Goal: Task Accomplishment & Management: Complete application form

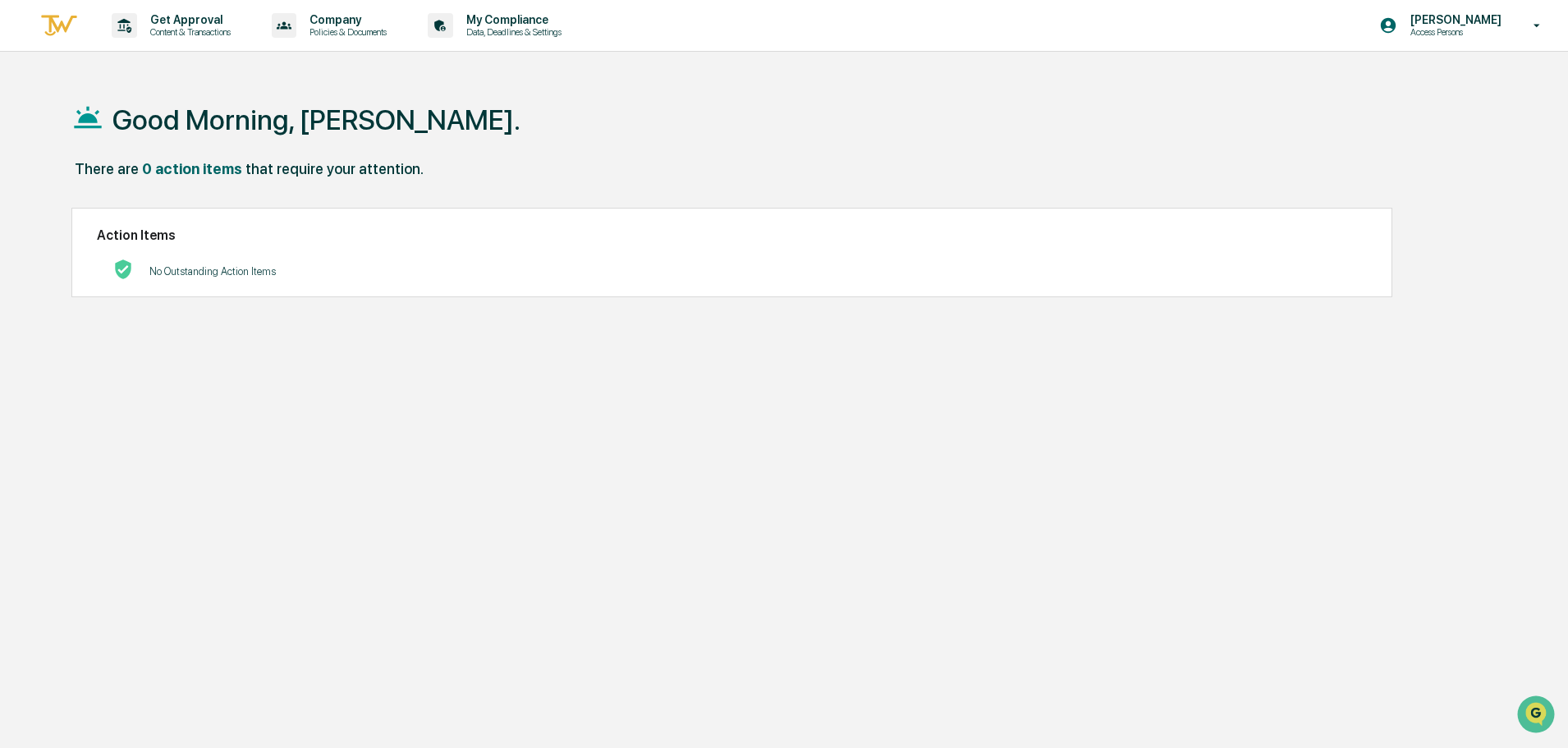
click at [52, 20] on img at bounding box center [59, 26] width 40 height 27
click at [184, 25] on p "Get Approval" at bounding box center [188, 19] width 102 height 13
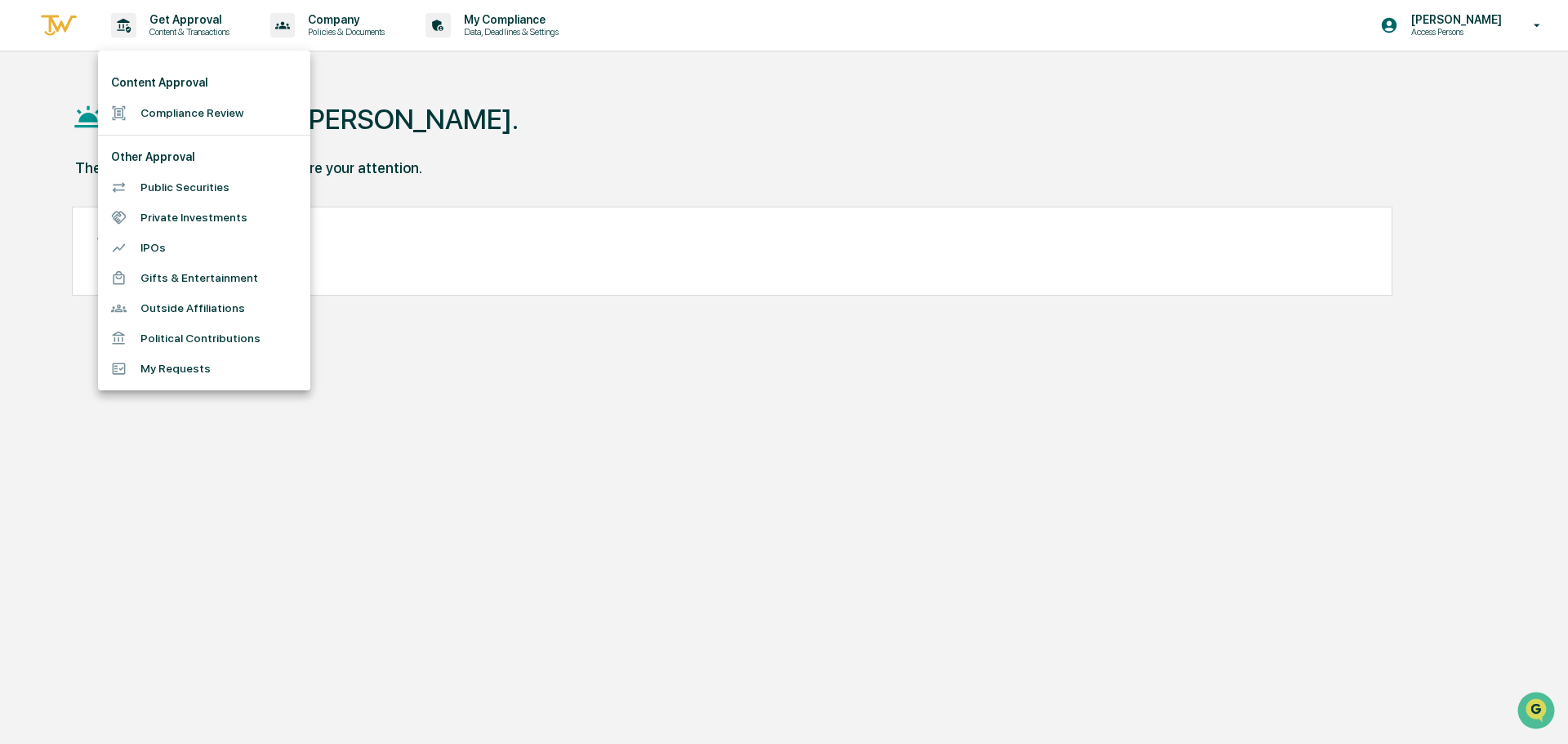
click at [177, 101] on li "Compliance Review" at bounding box center [204, 113] width 212 height 30
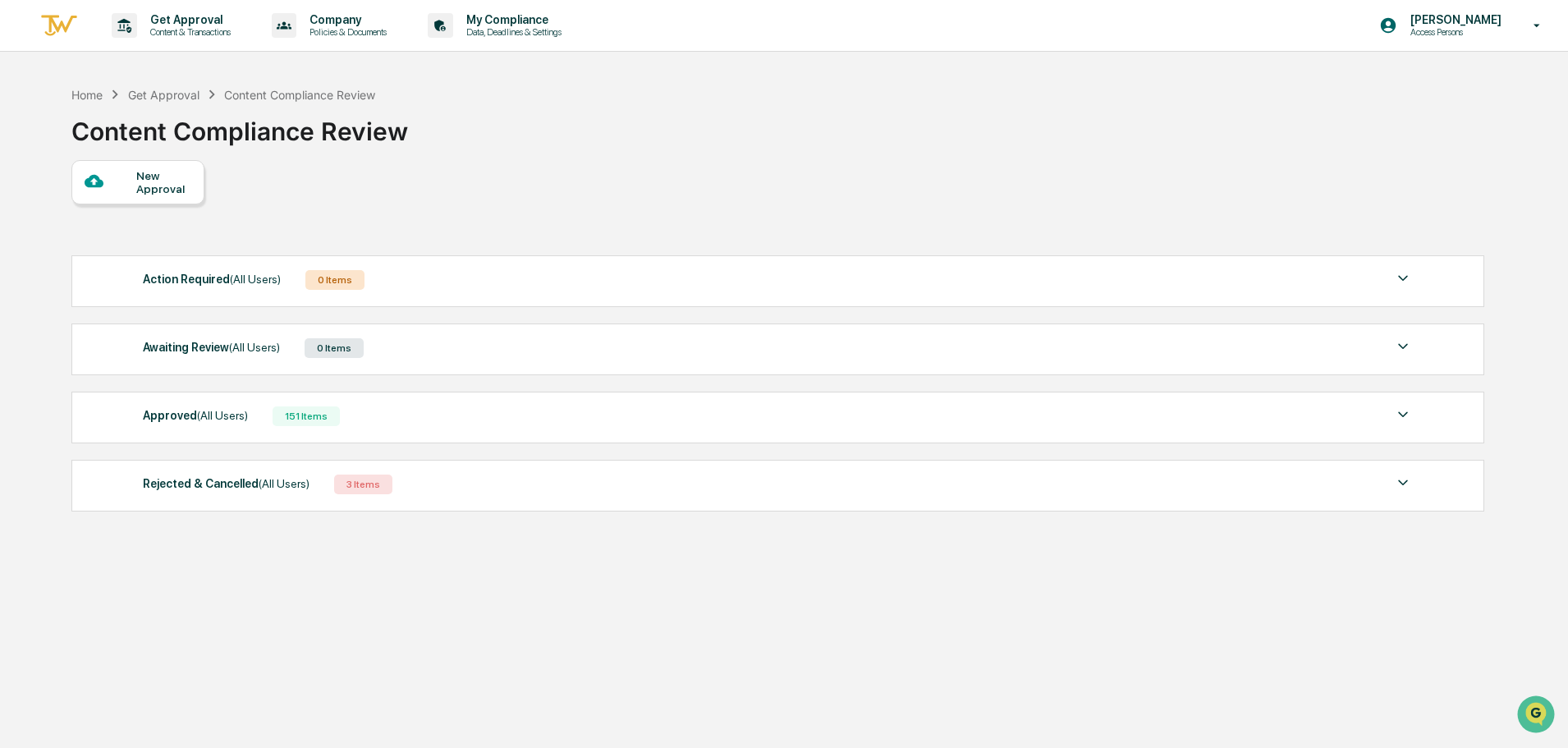
click at [148, 190] on div "New Approval" at bounding box center [164, 182] width 55 height 27
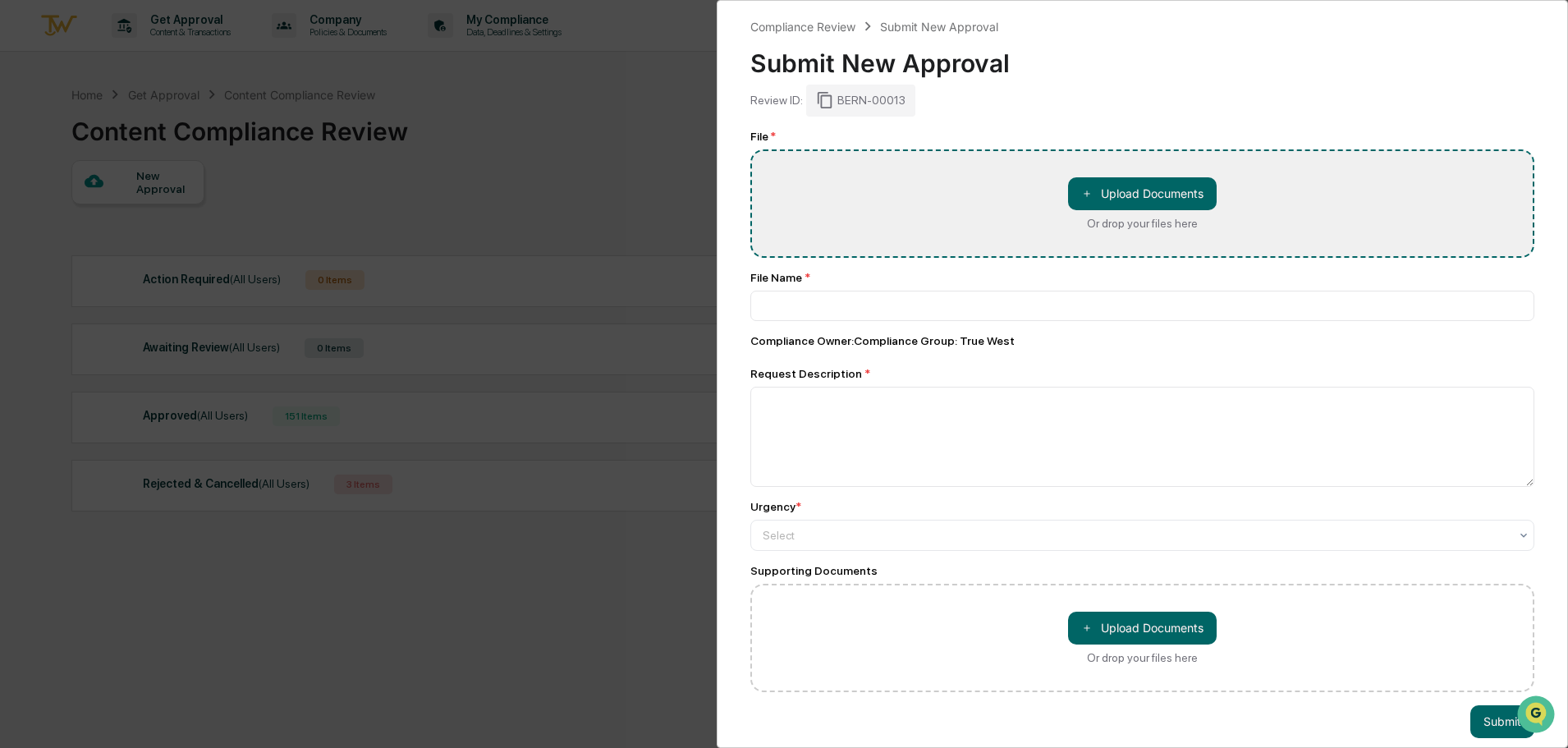
type input "**********"
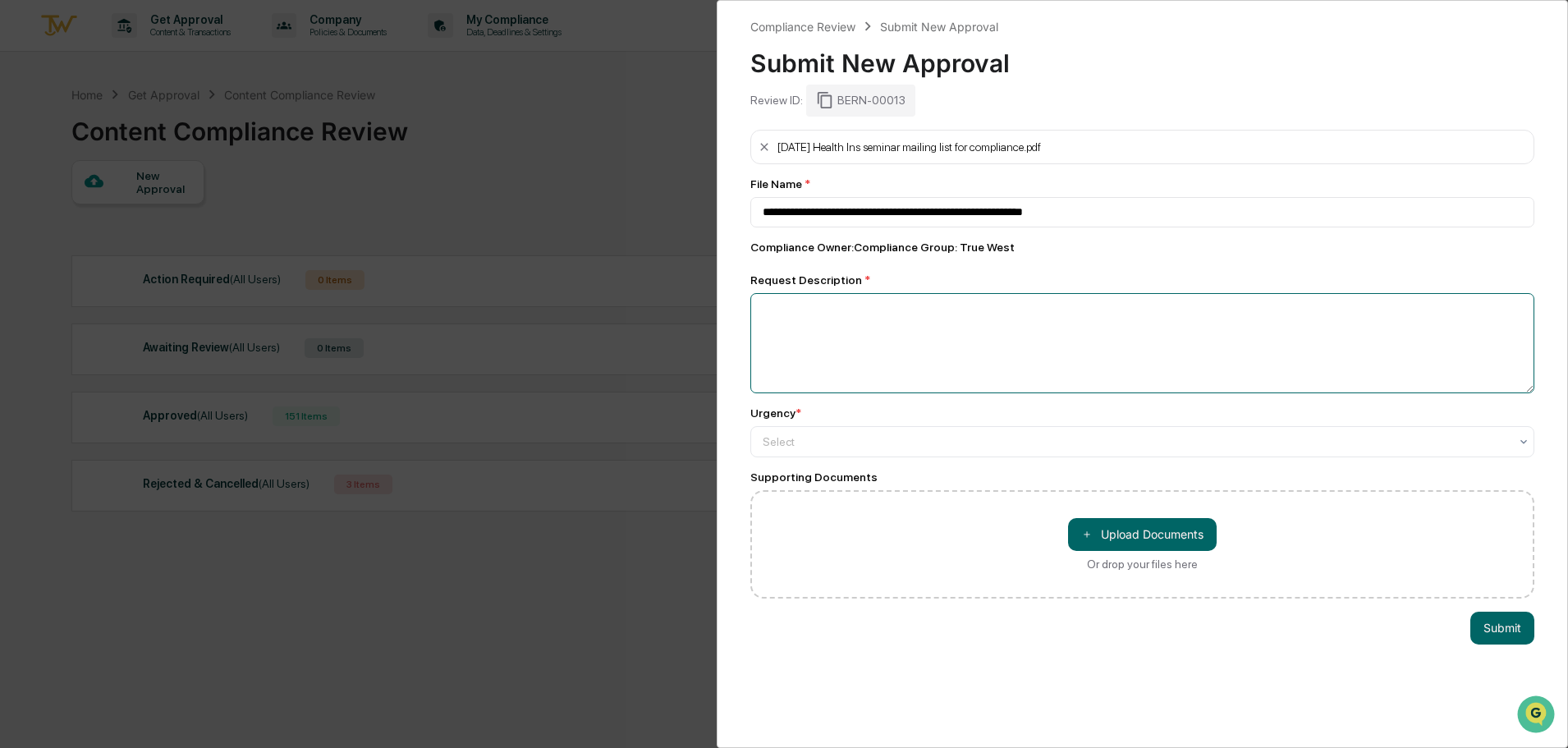
click at [821, 322] on textarea at bounding box center [1143, 343] width 784 height 100
type textarea "**********"
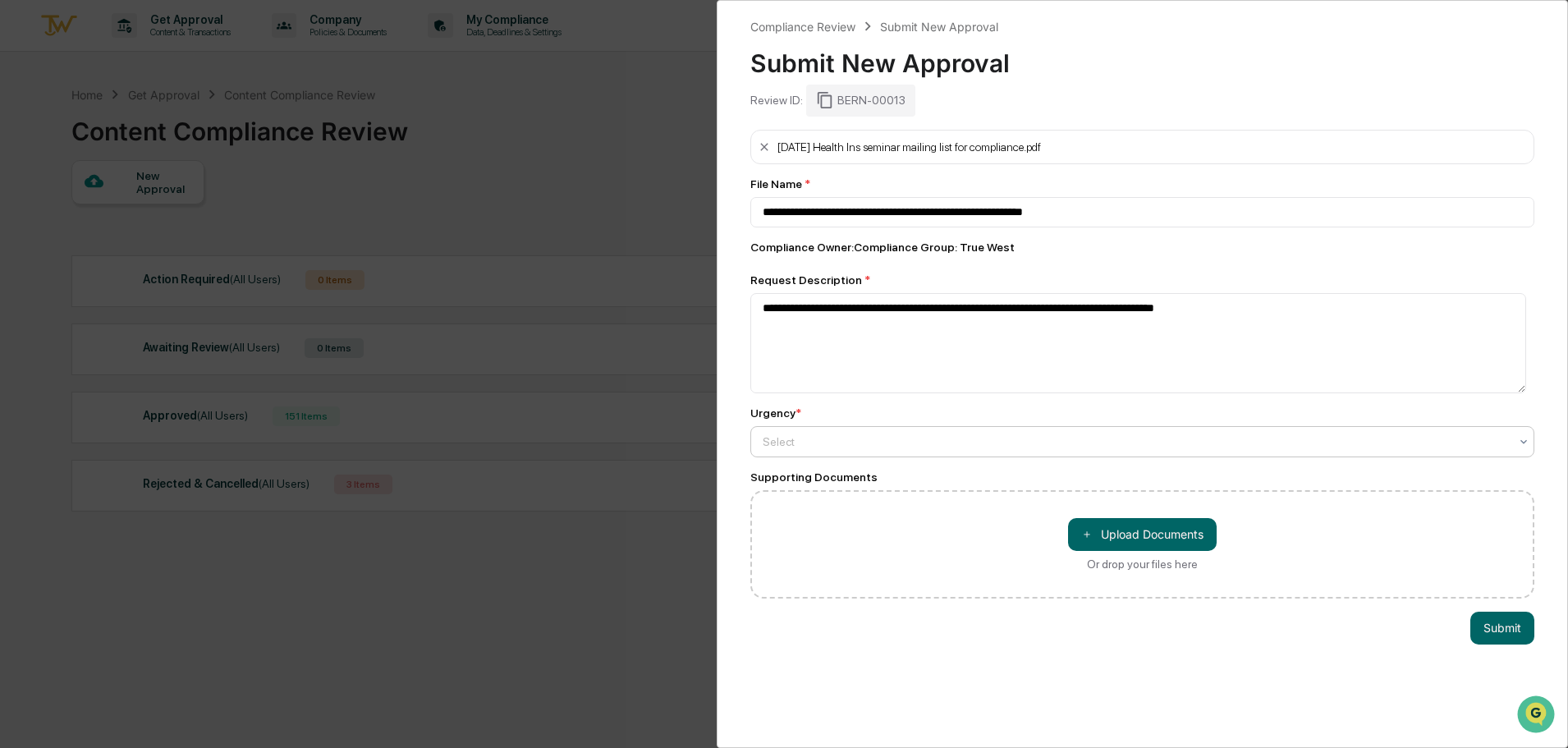
click at [805, 445] on div at bounding box center [1136, 441] width 747 height 16
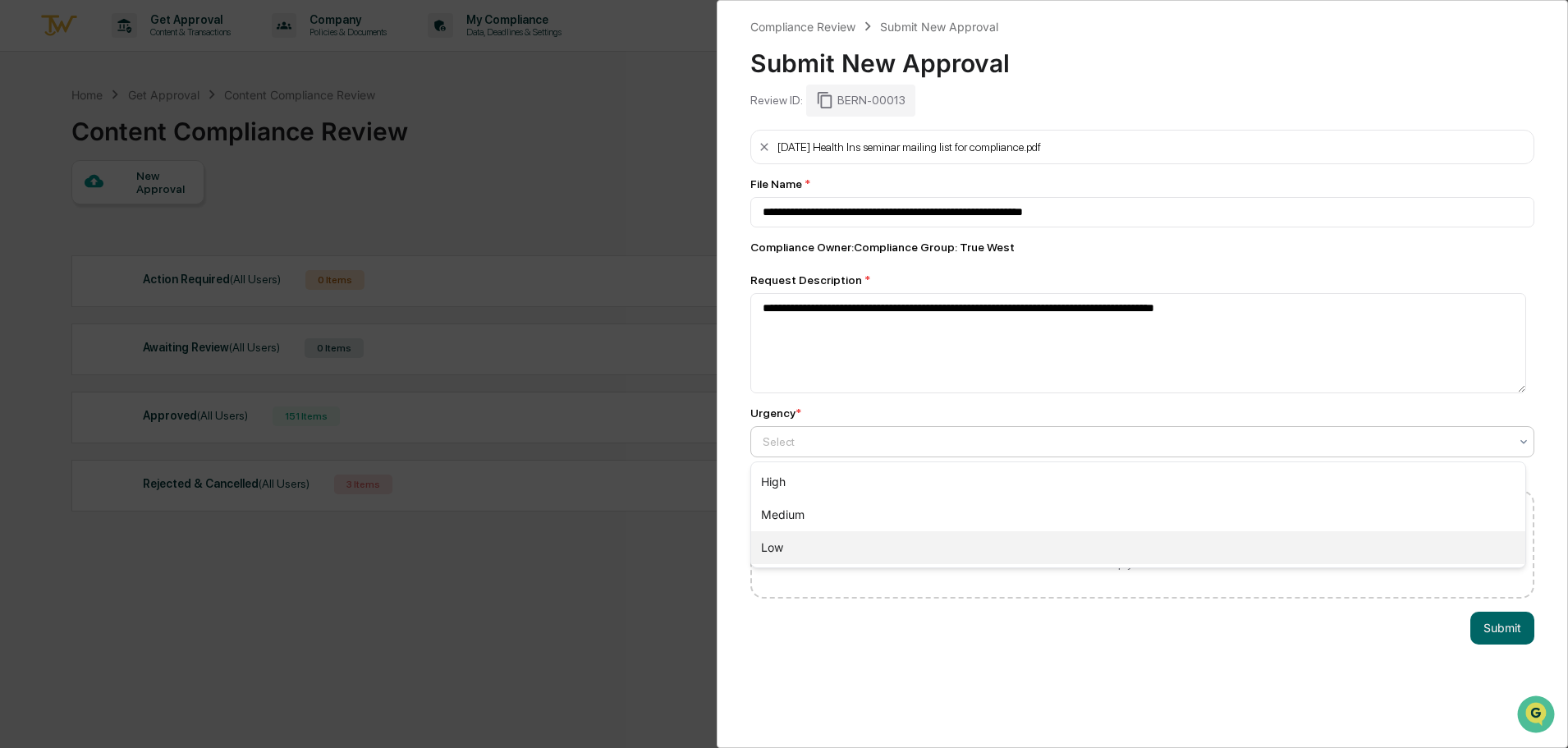
click at [798, 541] on div "Low" at bounding box center [1138, 547] width 774 height 33
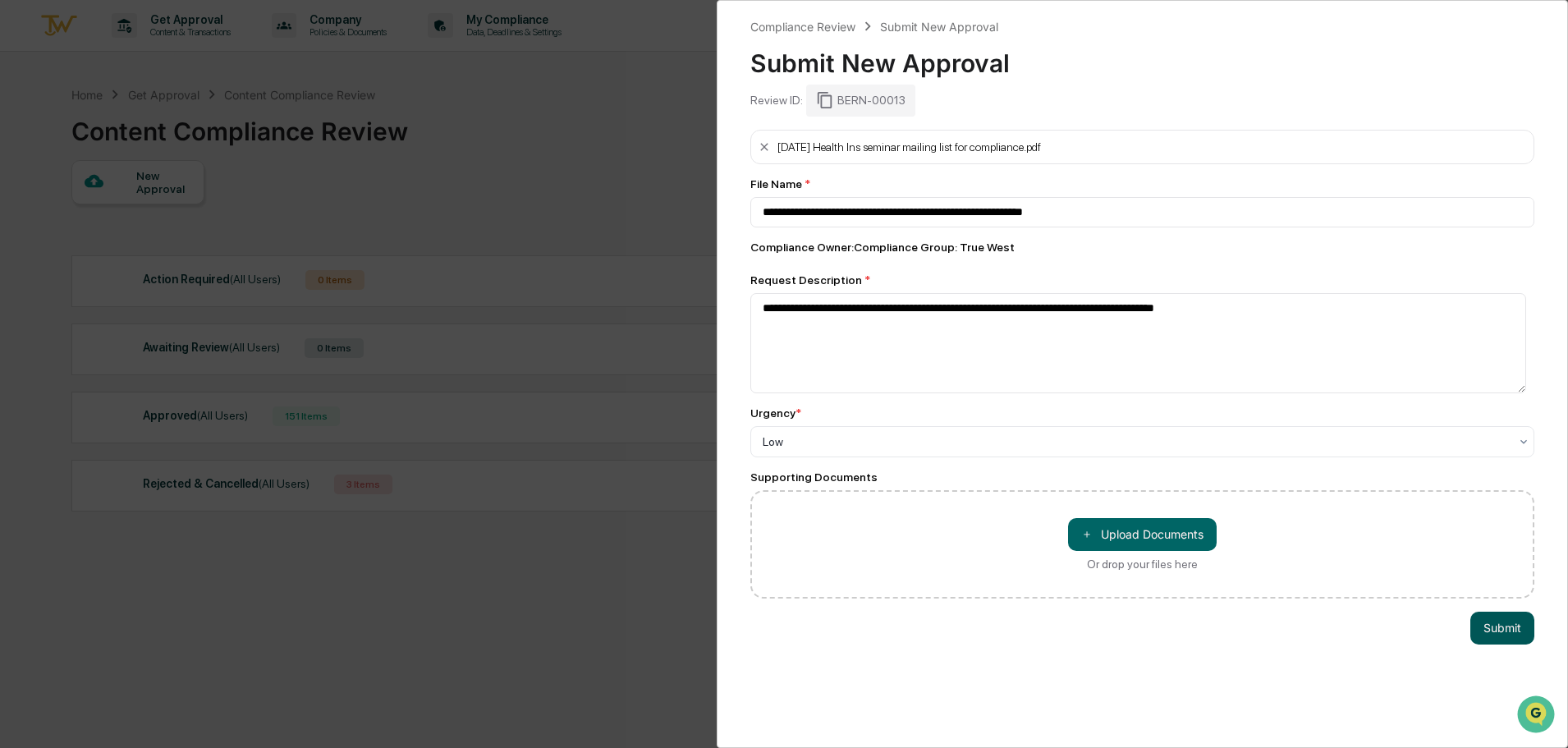
click at [1504, 625] on button "Submit" at bounding box center [1503, 628] width 64 height 33
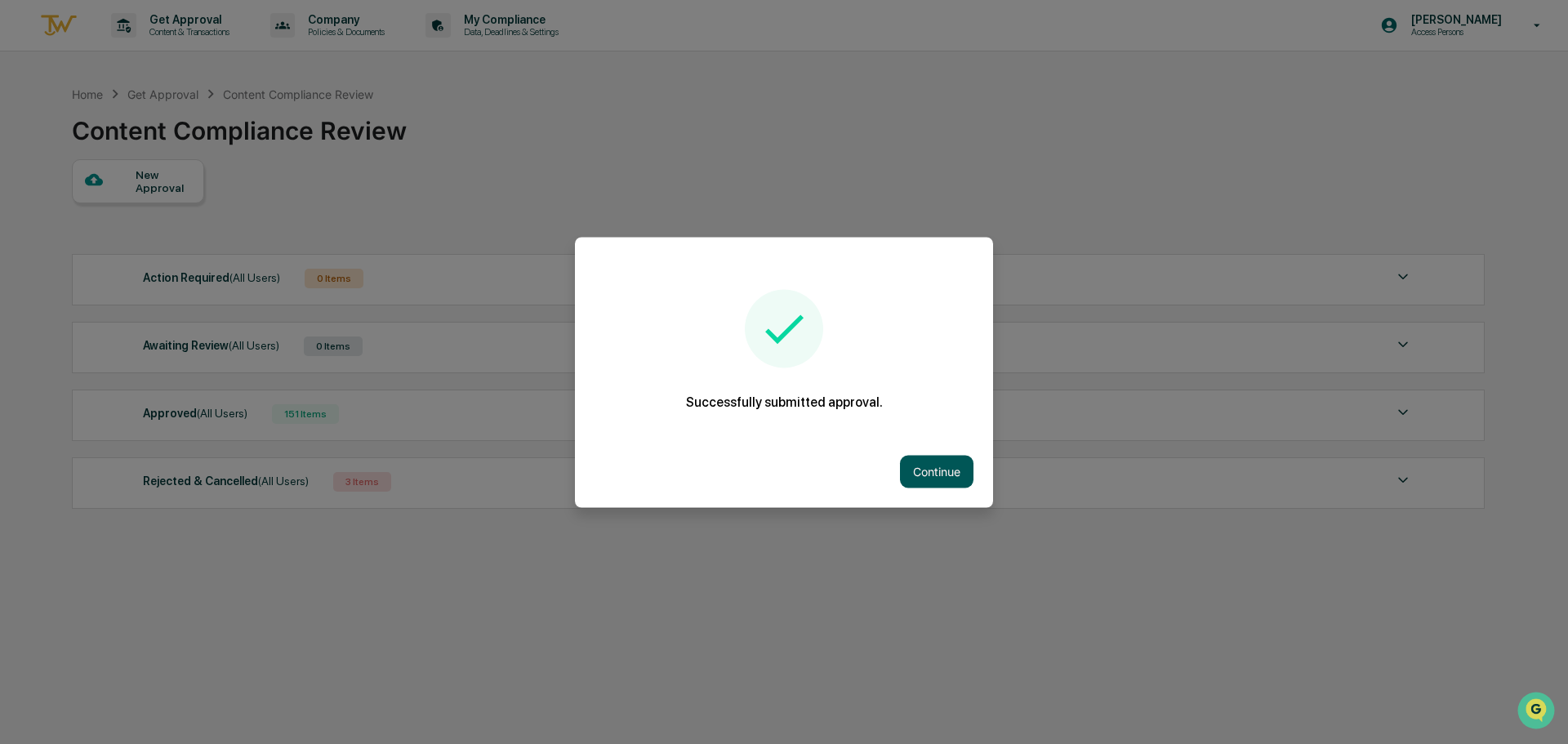
click at [937, 471] on button "Continue" at bounding box center [937, 471] width 73 height 32
